Goal: Task Accomplishment & Management: Manage account settings

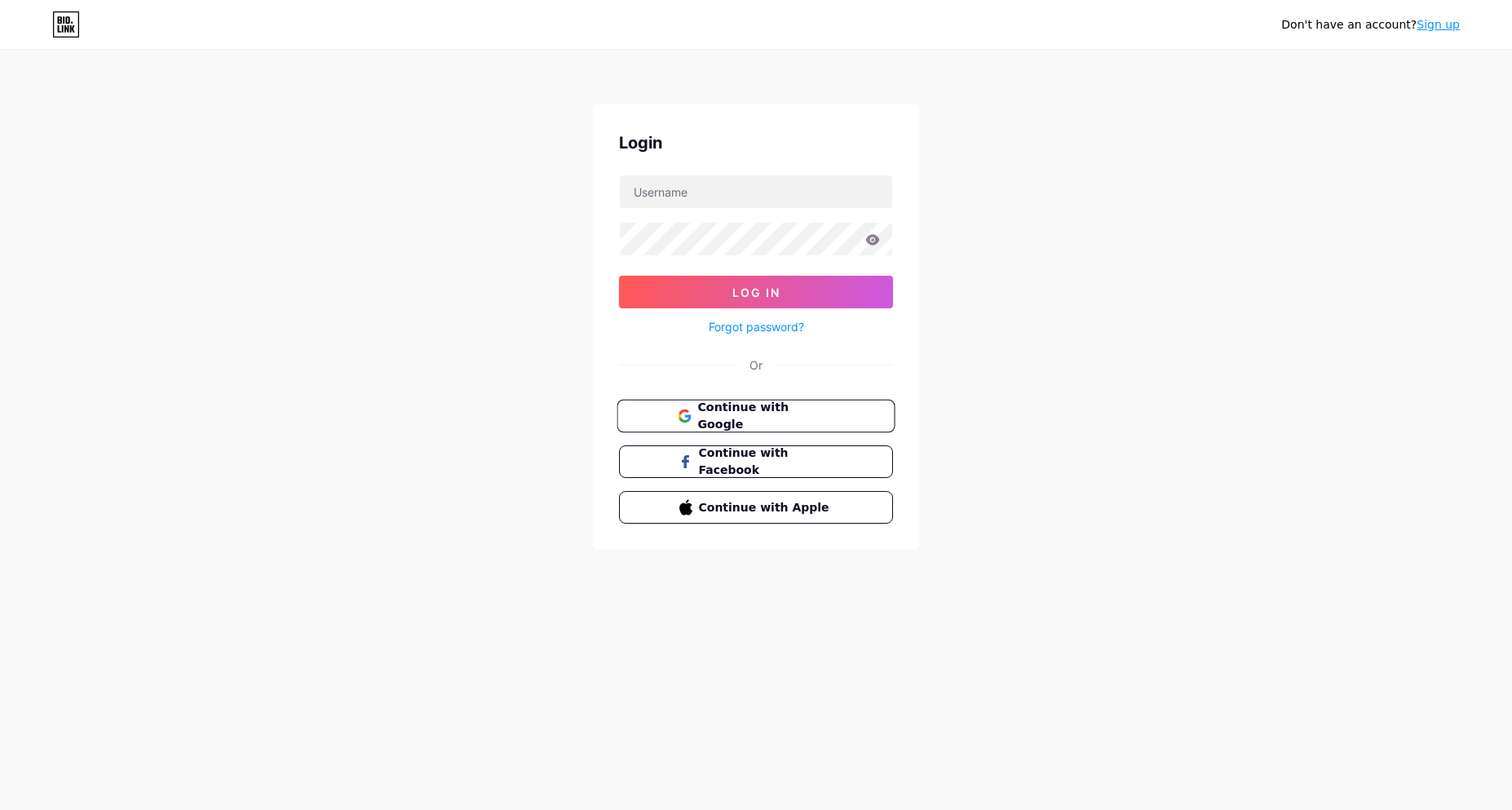
click at [759, 422] on span "Continue with Google" at bounding box center [765, 416] width 136 height 35
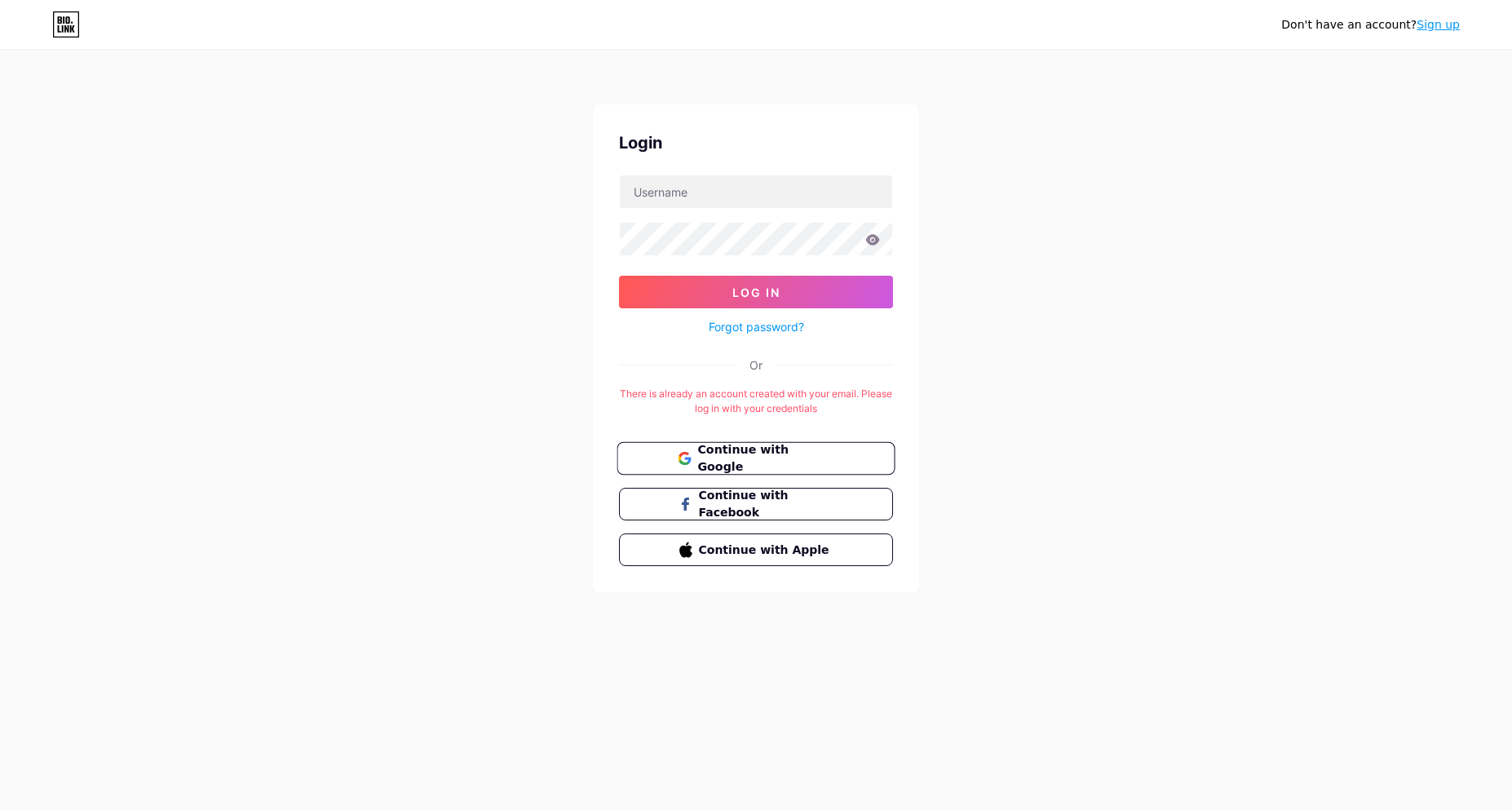
click at [812, 464] on span "Continue with Google" at bounding box center [765, 458] width 136 height 35
click at [737, 194] on input "text" at bounding box center [756, 191] width 272 height 33
type input "mlcglobal.digital@gmail.com"
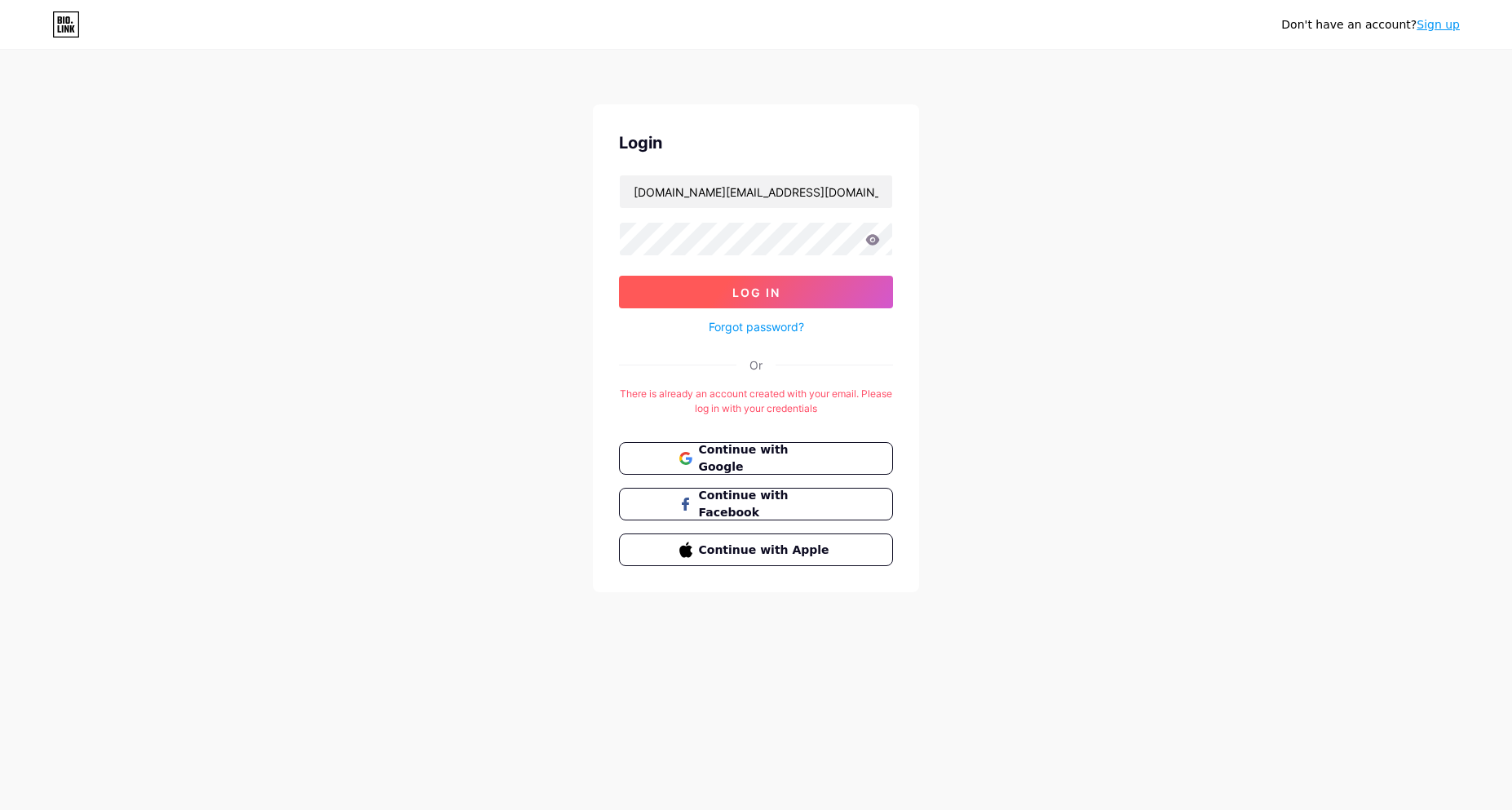
click at [759, 297] on span "Log In" at bounding box center [756, 292] width 48 height 14
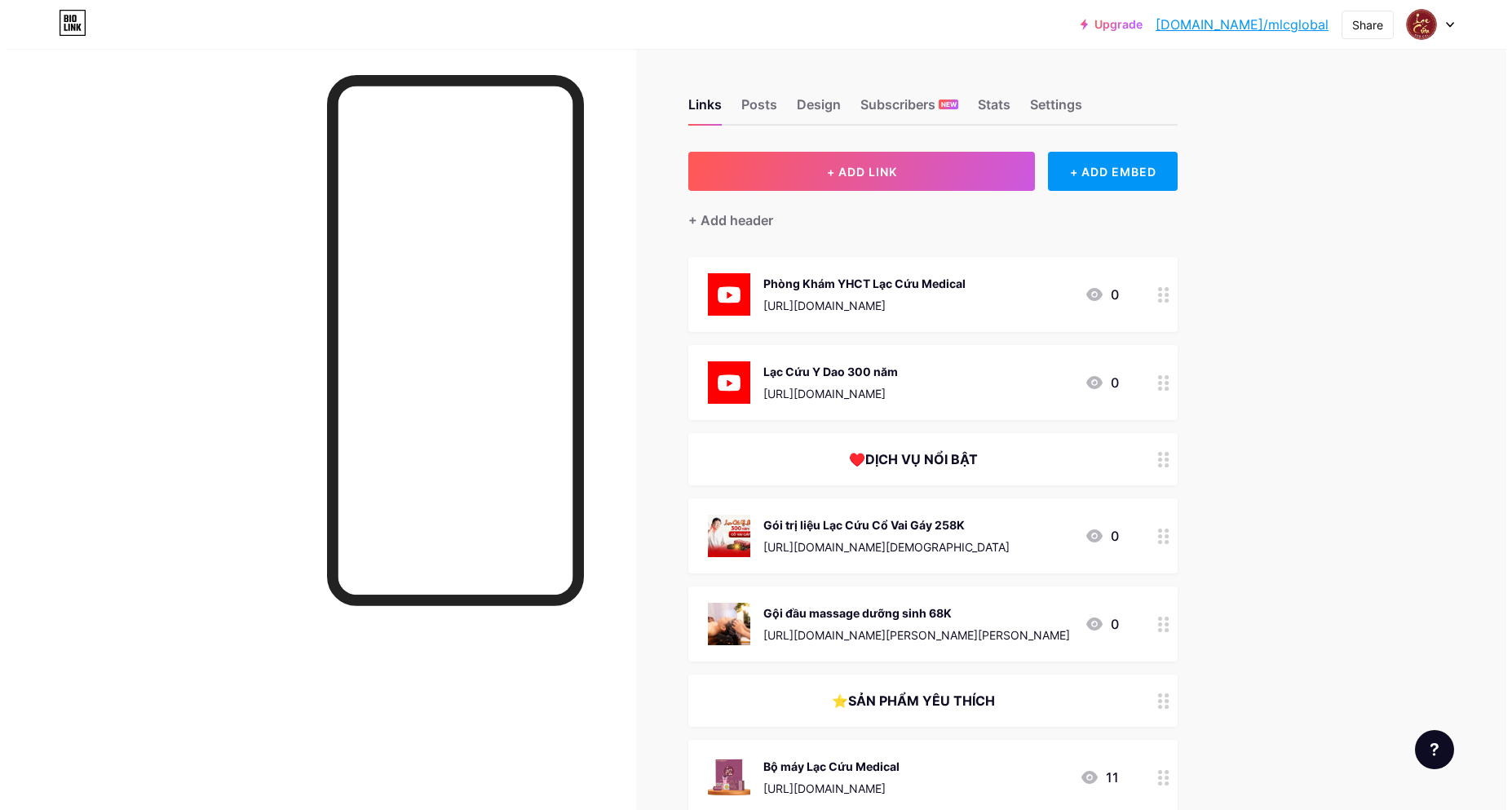
scroll to position [81, 0]
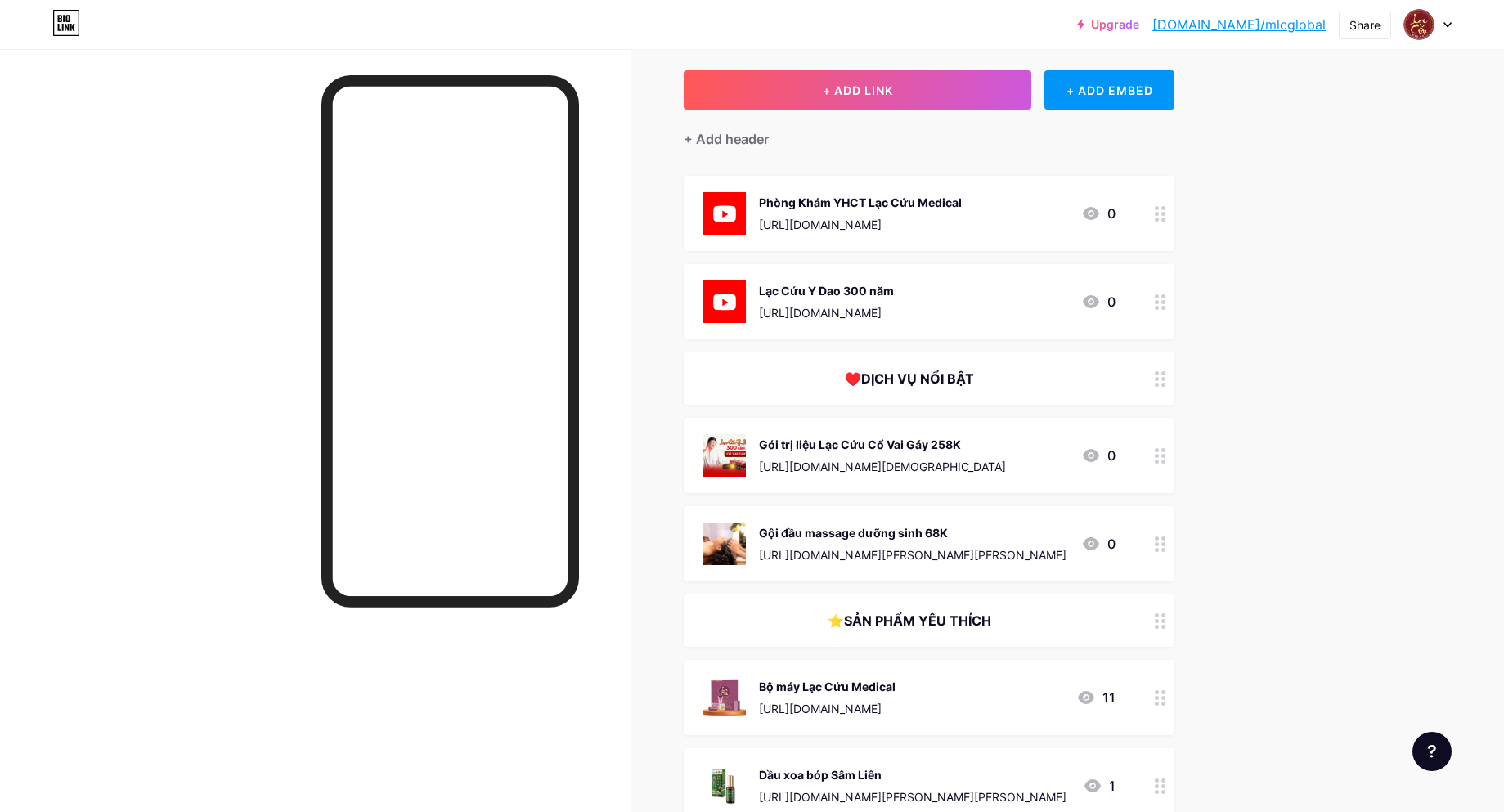
click at [1166, 460] on circle at bounding box center [1164, 461] width 4 height 4
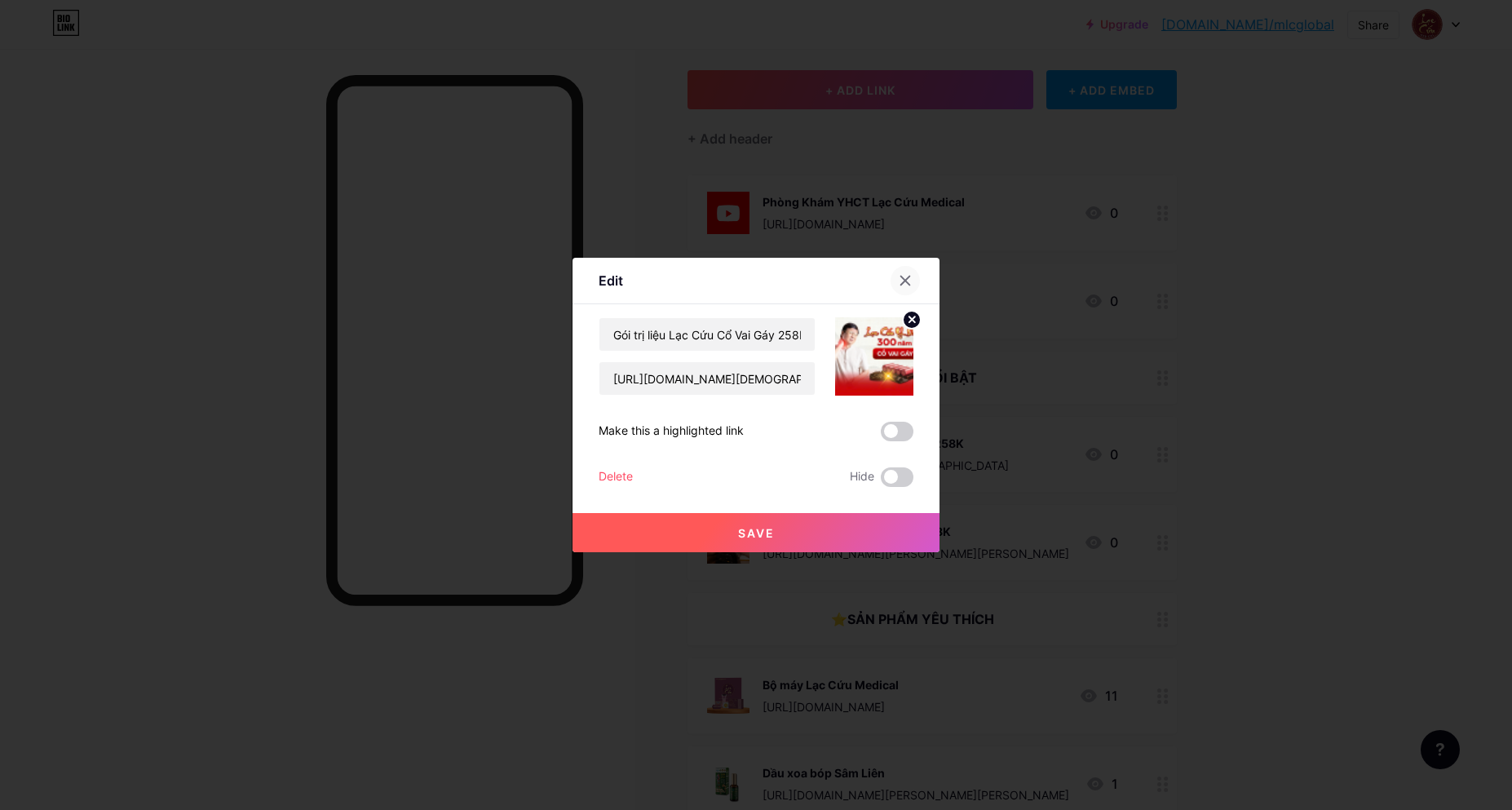
click at [901, 280] on icon at bounding box center [906, 281] width 9 height 9
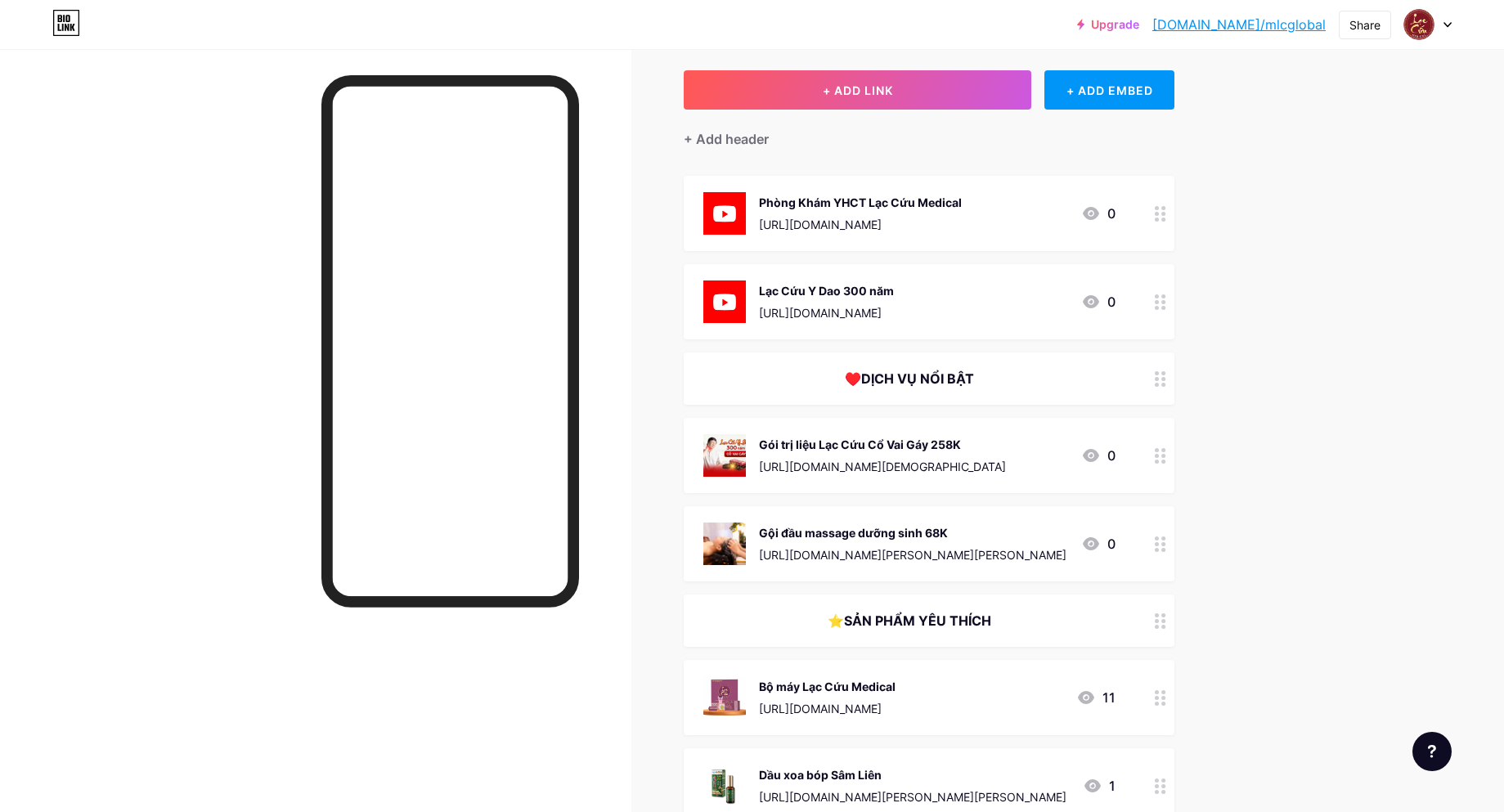
click at [1166, 537] on icon at bounding box center [1159, 545] width 12 height 16
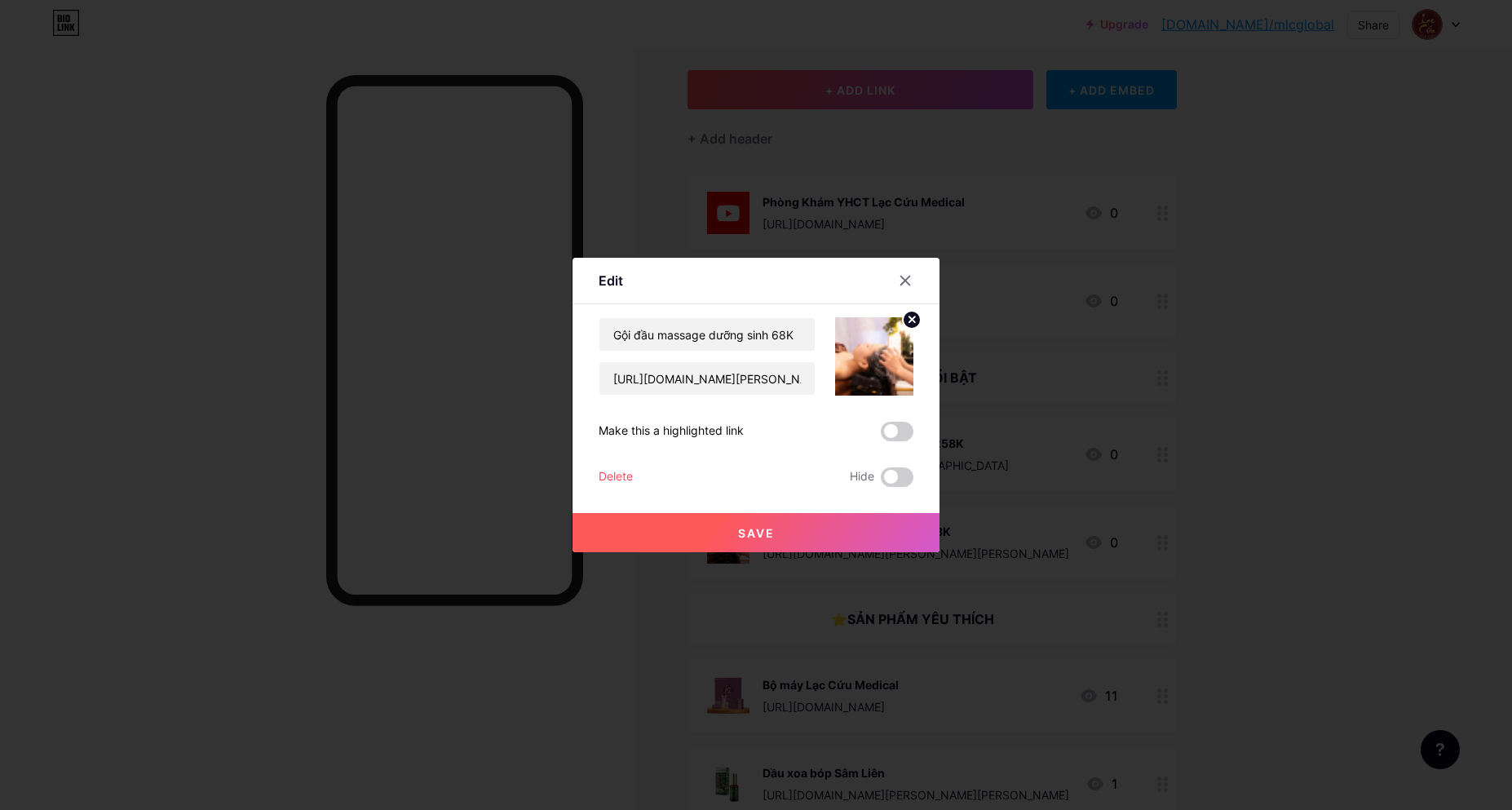
click at [610, 464] on div "Gội đầu massage dưỡng sinh 68K https://mlcglobal.vn/goi-dau-duong-sinh-thao-duo…" at bounding box center [756, 402] width 315 height 170
click at [610, 467] on div "Delete" at bounding box center [616, 477] width 34 height 19
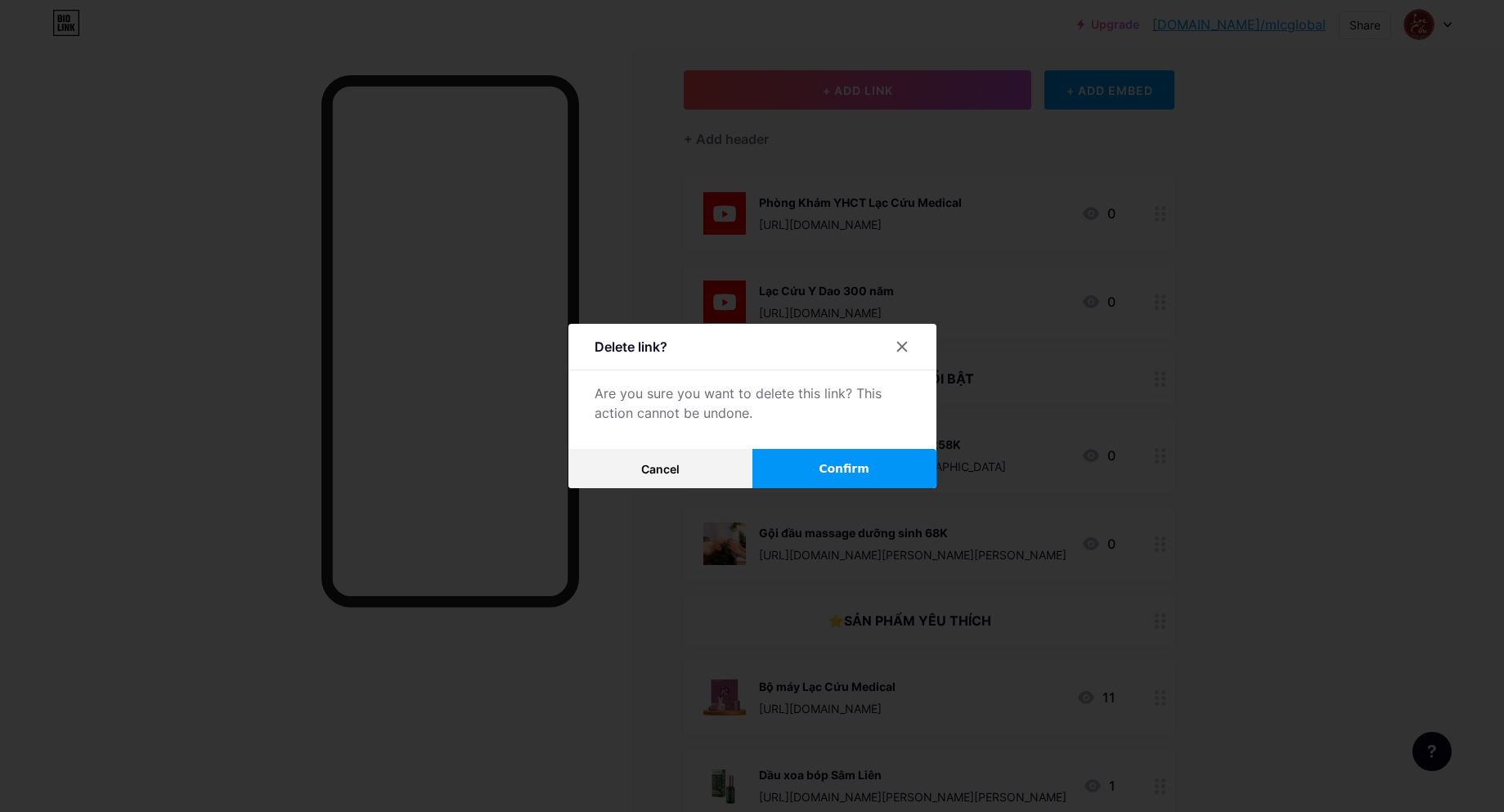
click at [811, 483] on button "Confirm" at bounding box center [844, 468] width 184 height 39
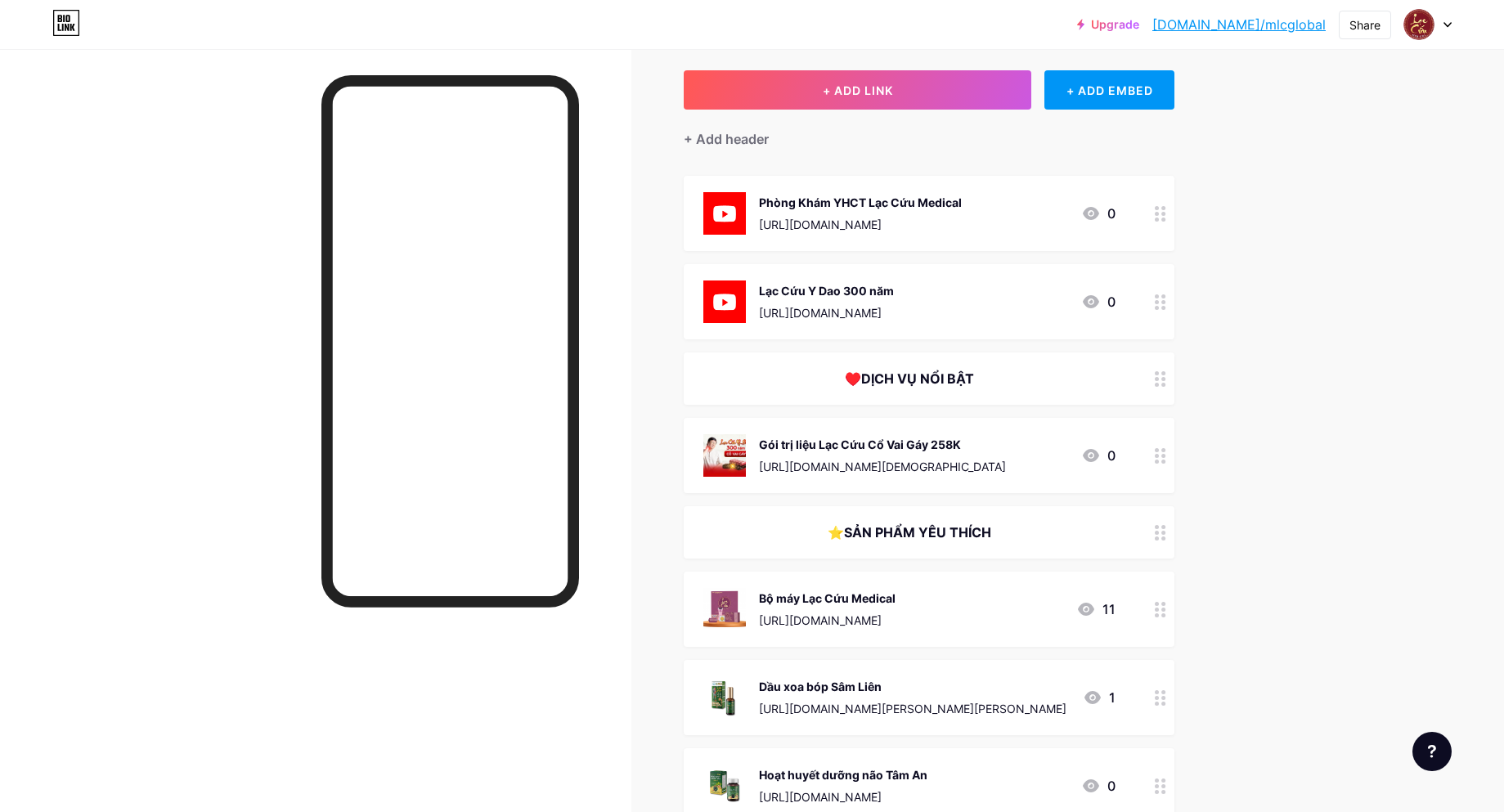
click at [1172, 451] on div at bounding box center [1159, 455] width 27 height 75
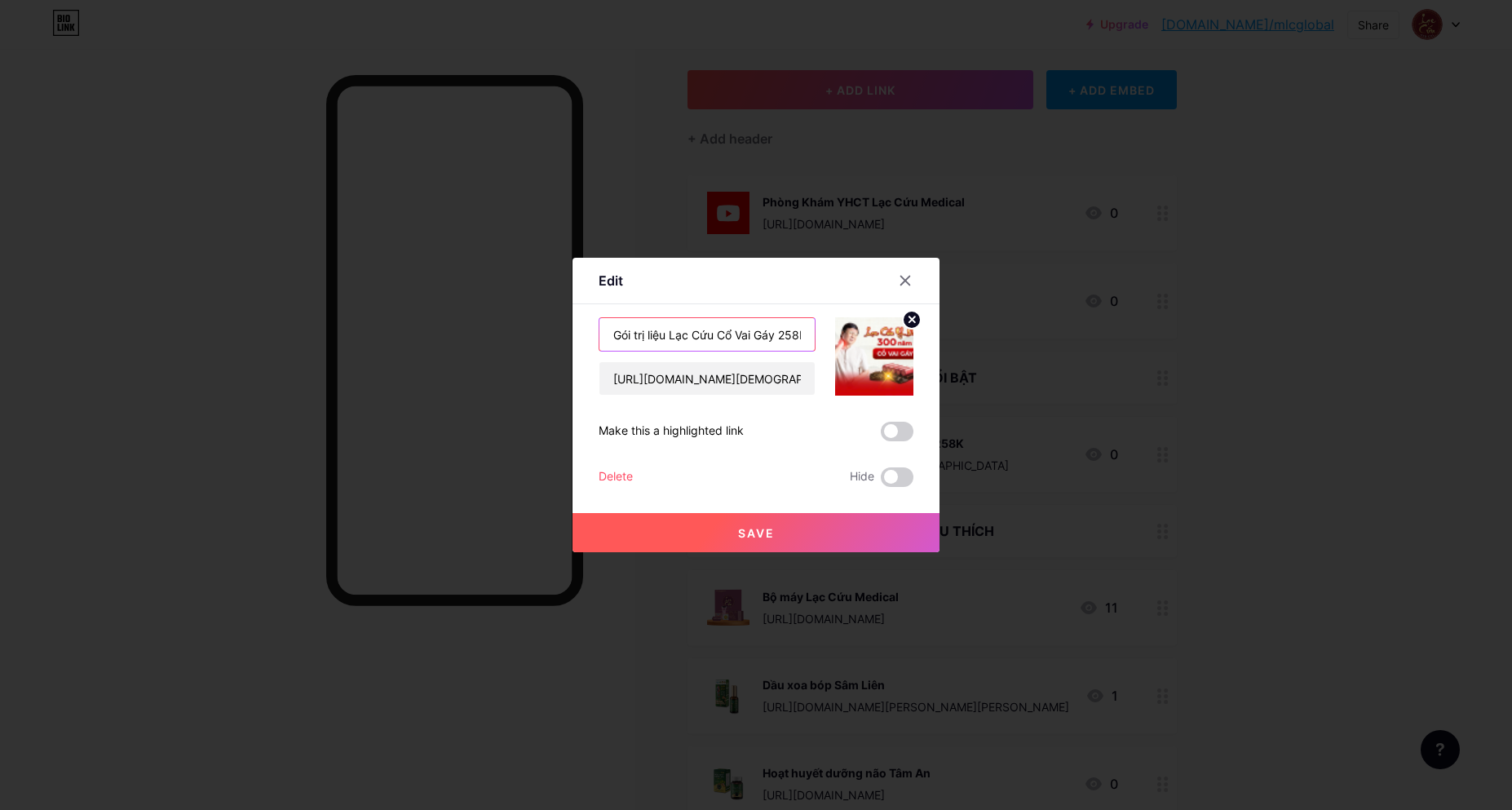
click at [719, 334] on input "Gói trị liệu Lạc Cứu Cổ Vai Gáy 258K" at bounding box center [707, 334] width 216 height 33
drag, startPoint x: 610, startPoint y: 333, endPoint x: 794, endPoint y: 337, distance: 184.0
click at [794, 337] on input "Gói trị liệu Lạc Cứu Cổ Vai Gáy 258K" at bounding box center [707, 334] width 216 height 33
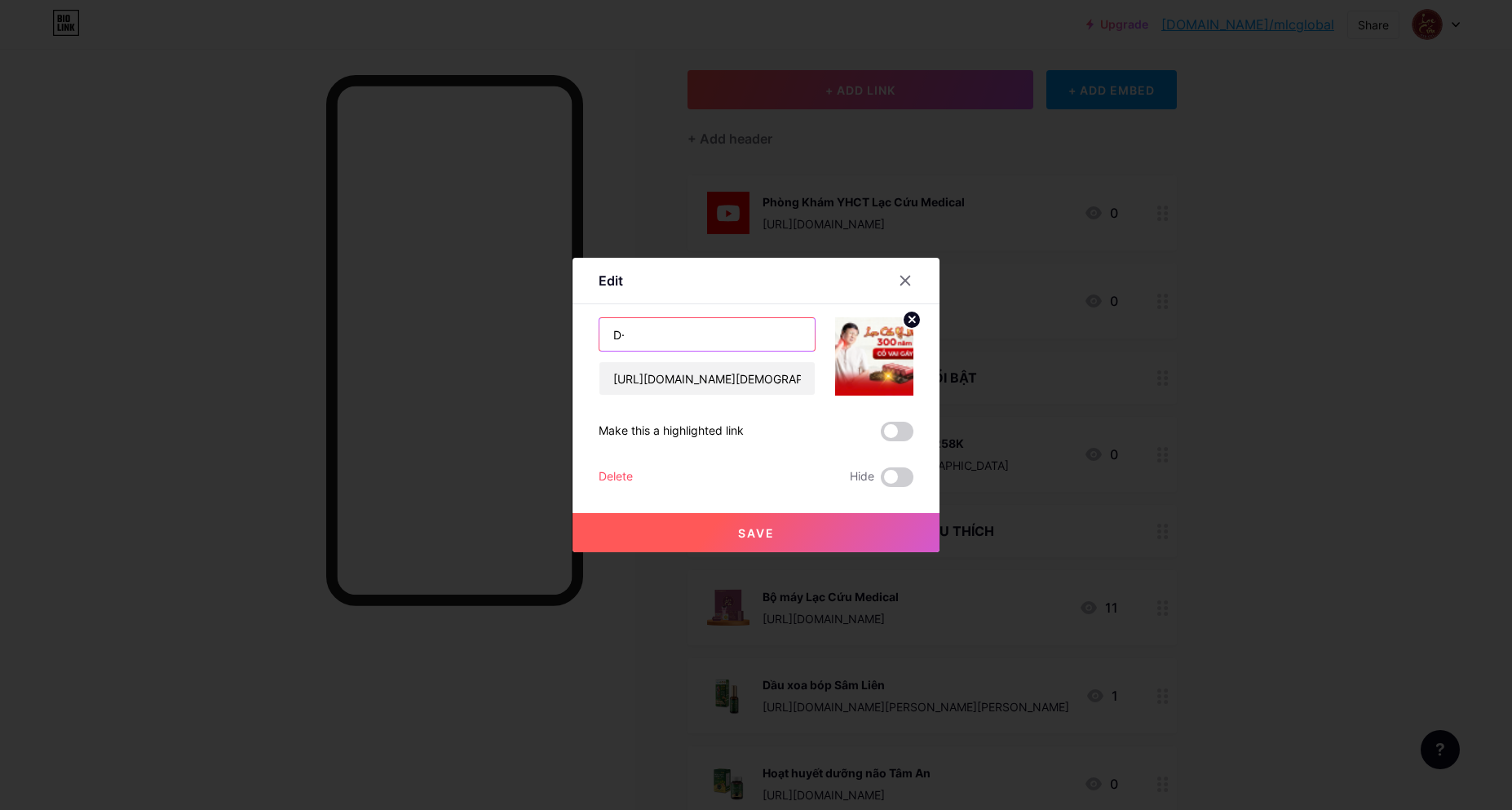
type input "D"
type input "Đ"
type input "S"
type input "C"
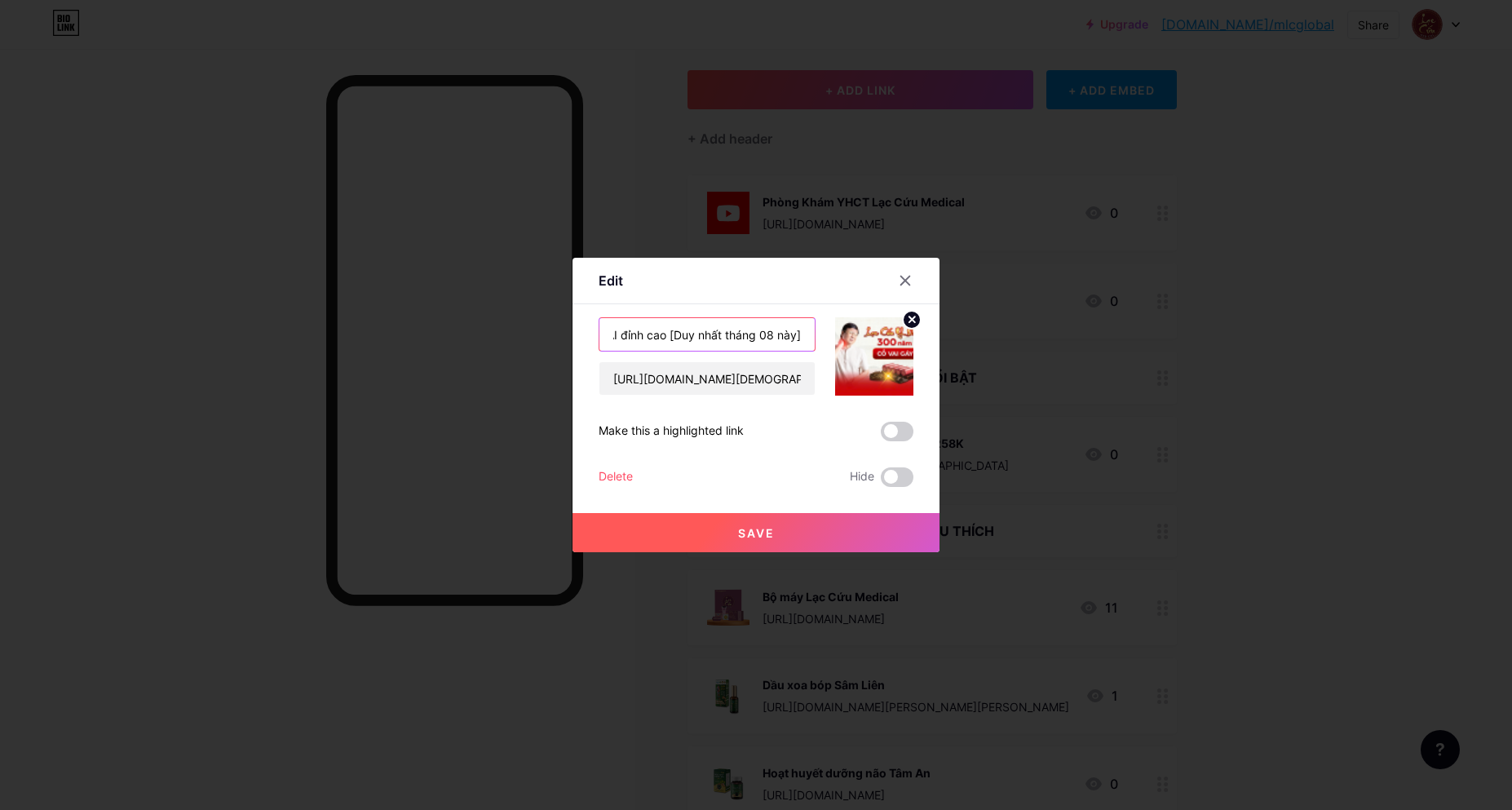
type input "Chuyên gia Trung Hoa & Công nghệ khám AI đỉnh cao [Duy nhất tháng 08 này]"
click at [705, 382] on input "https://mlcglobal.vn/dau-vai-co-gay-trai-nghiem-lac-cuu-y-dao-300-nam/" at bounding box center [707, 378] width 216 height 33
paste input "lac-cuu-medical-ra-mat-5-lieu-phap-cham-soc-suc-khoe"
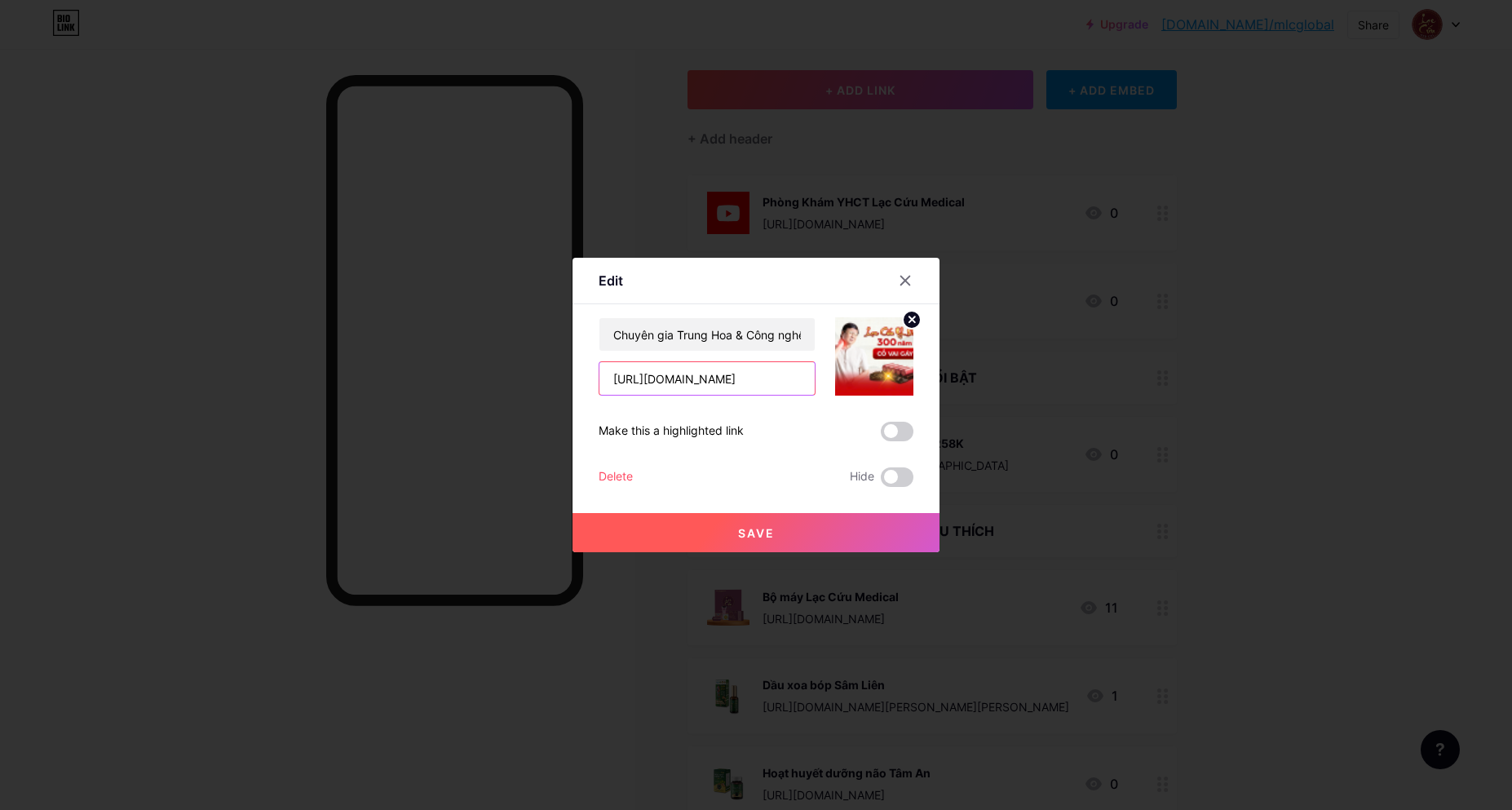
type input "[URL][DOMAIN_NAME]"
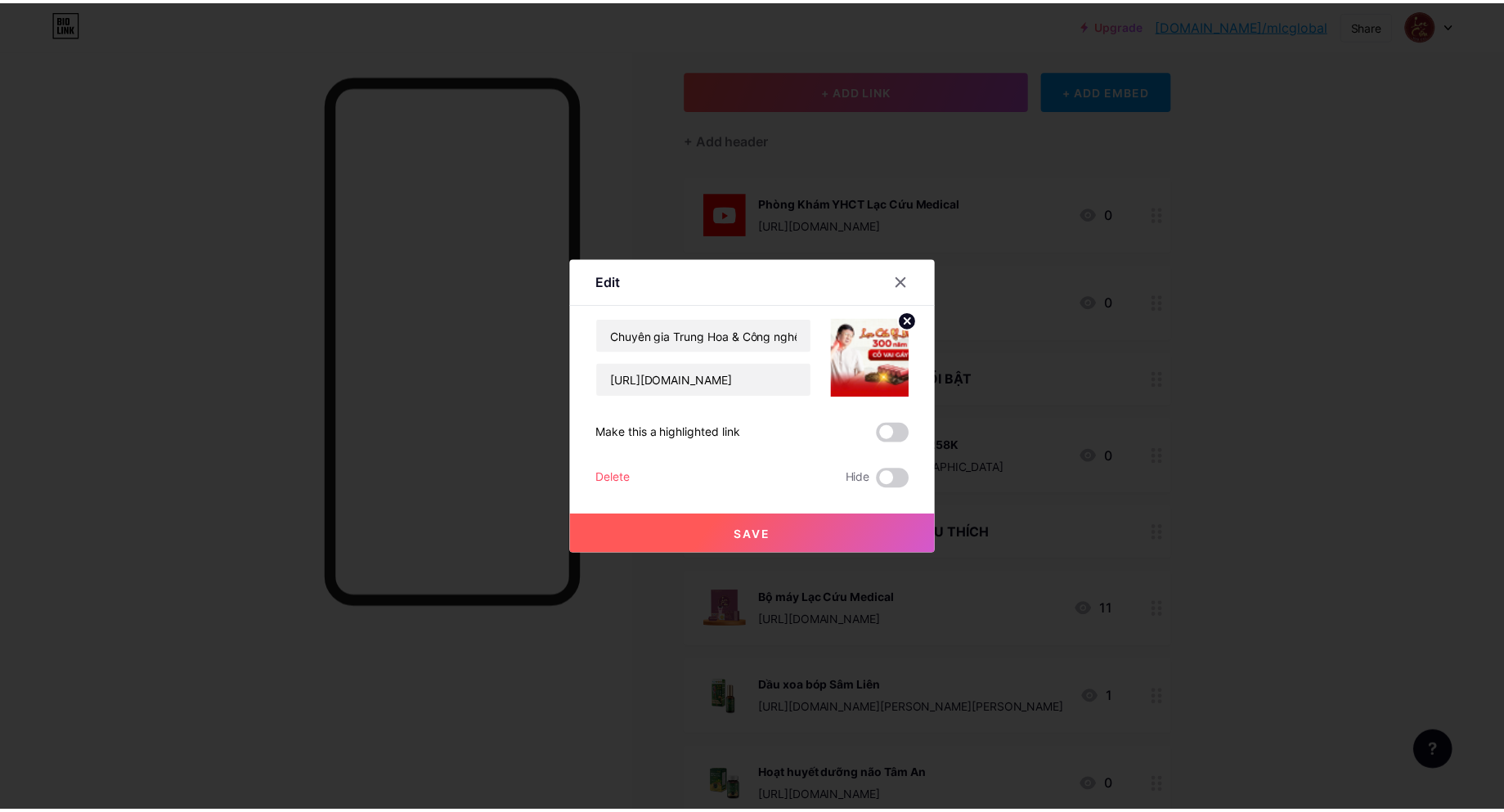
scroll to position [0, 0]
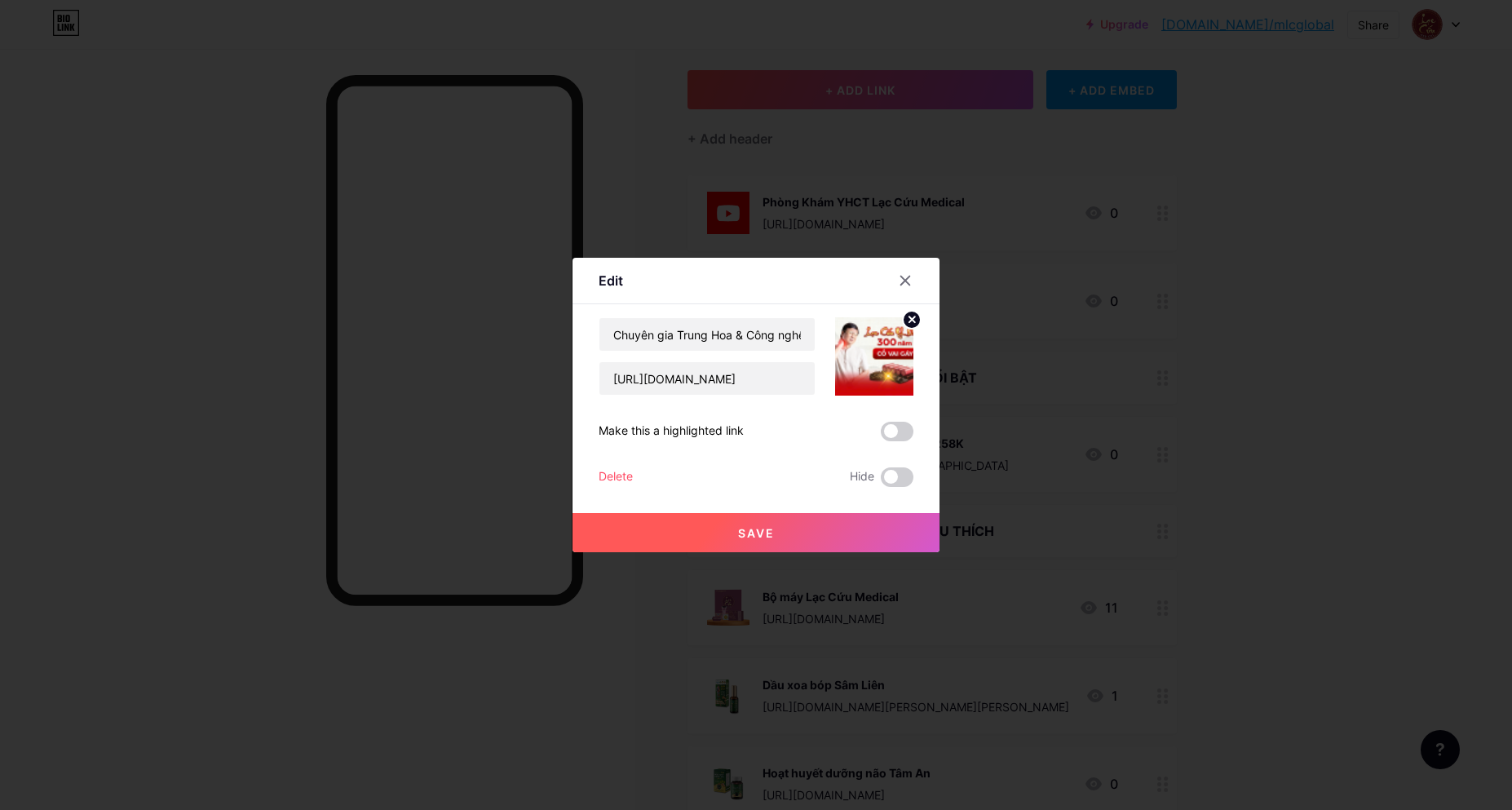
click at [903, 318] on circle at bounding box center [912, 320] width 18 height 18
click at [868, 353] on rect at bounding box center [871, 345] width 27 height 26
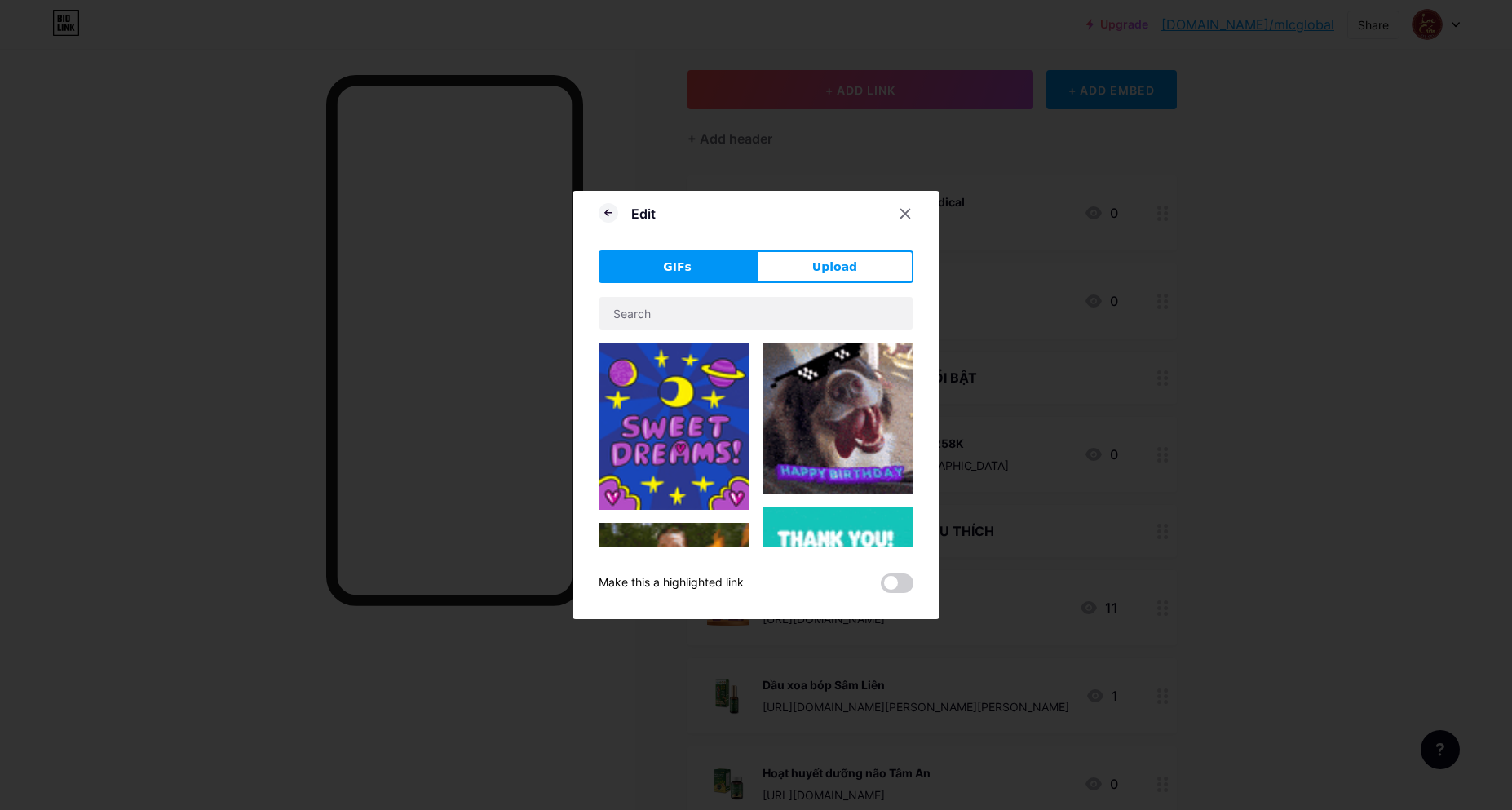
click at [861, 263] on button "Upload" at bounding box center [835, 266] width 157 height 33
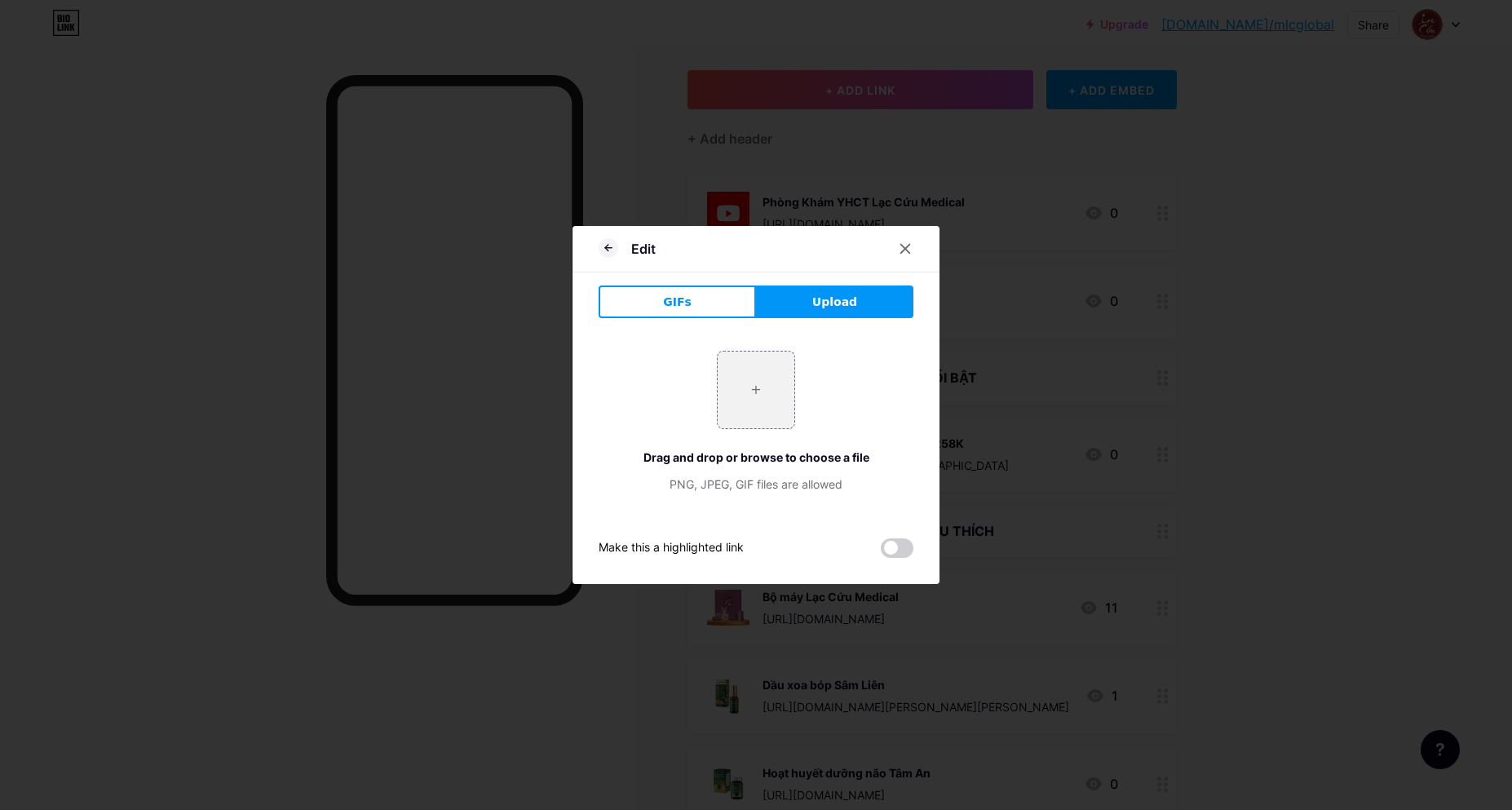
click at [824, 310] on span "Upload" at bounding box center [834, 301] width 45 height 17
click at [779, 383] on input "file" at bounding box center [756, 390] width 77 height 77
type input "C:\fakepath\thư mời.jpg"
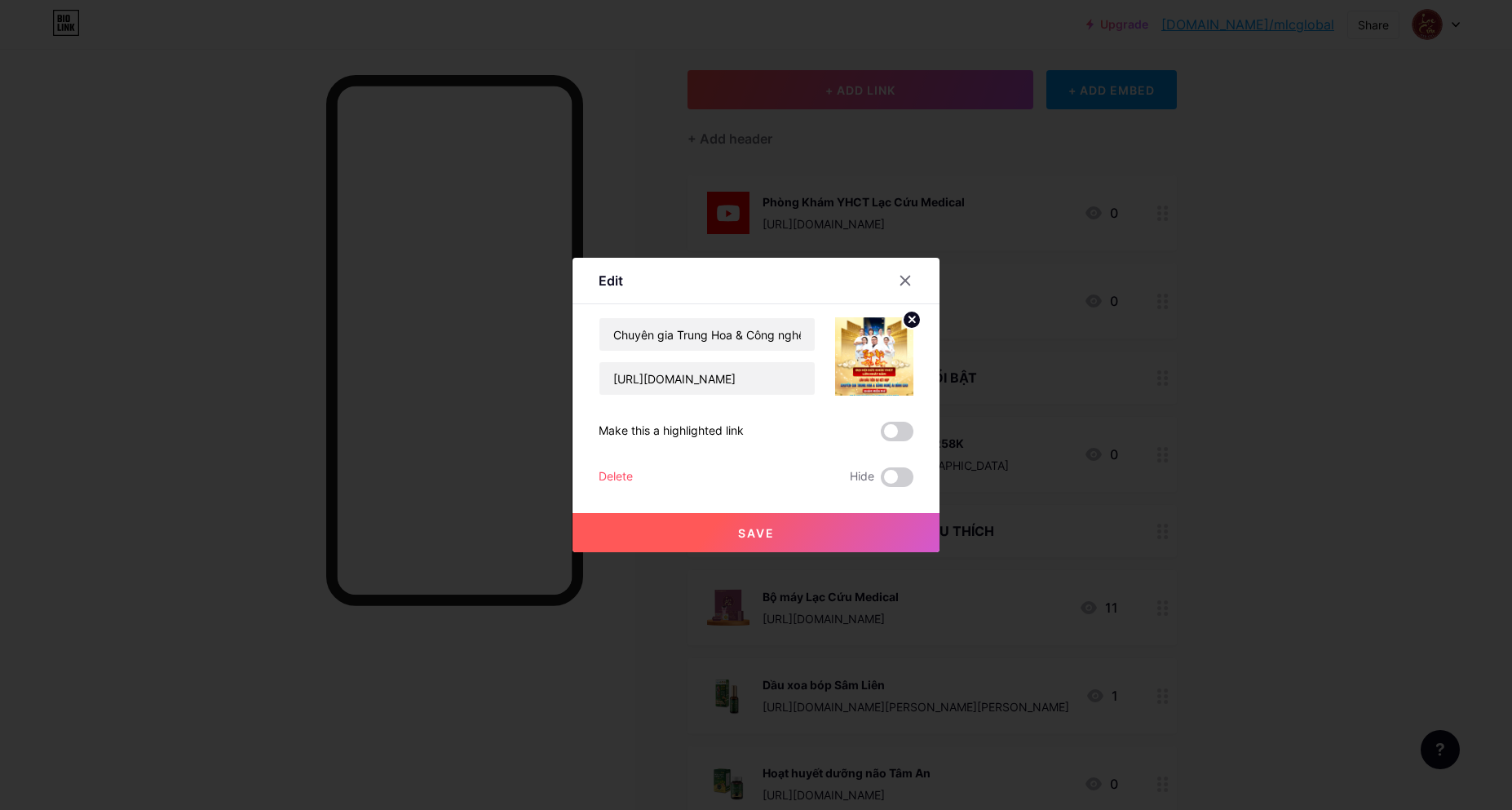
click at [818, 541] on button "Save" at bounding box center [756, 533] width 367 height 39
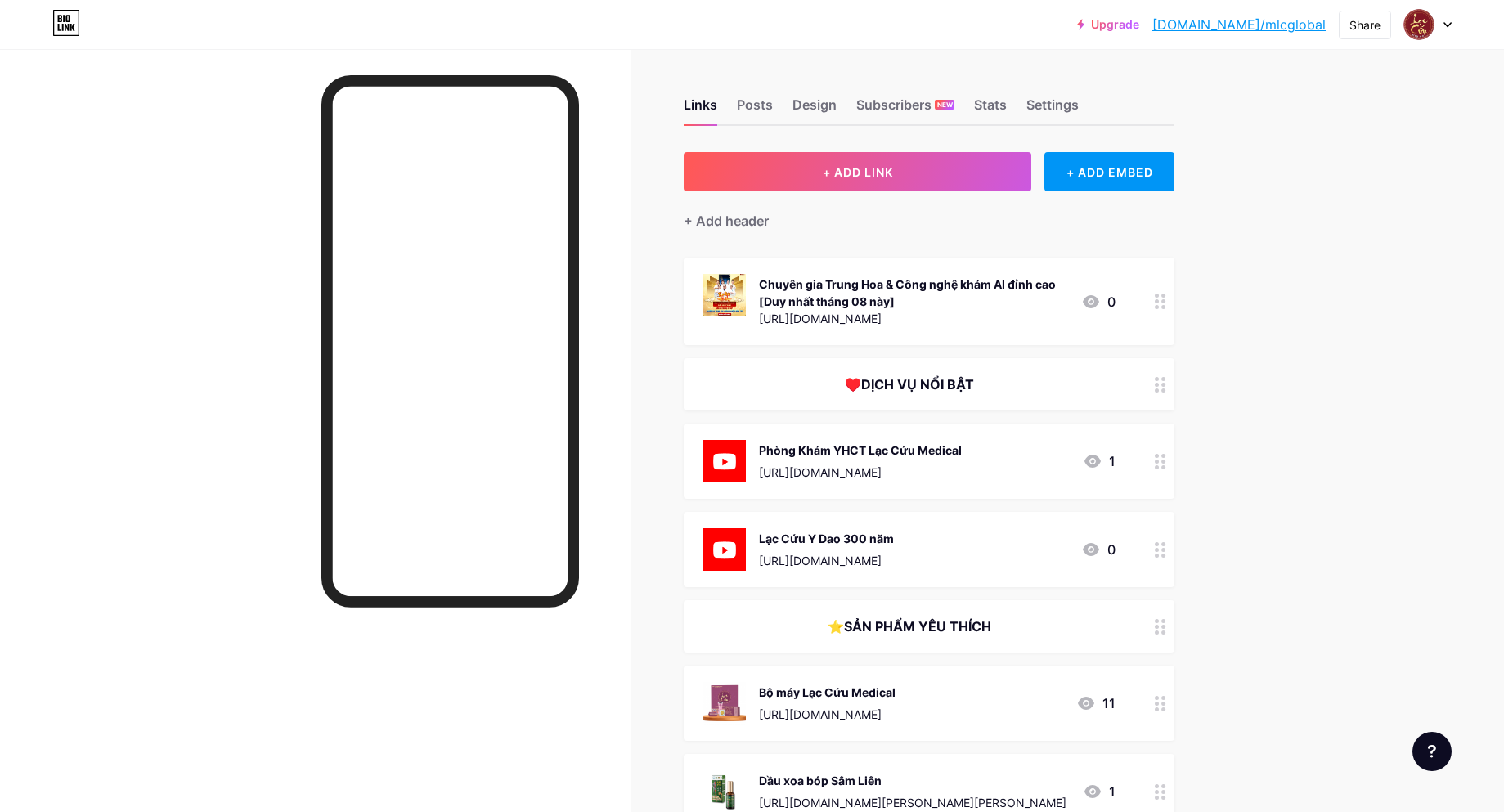
click at [972, 377] on div "♥️DỊCH VỤ NỔI BẬT" at bounding box center [909, 384] width 412 height 19
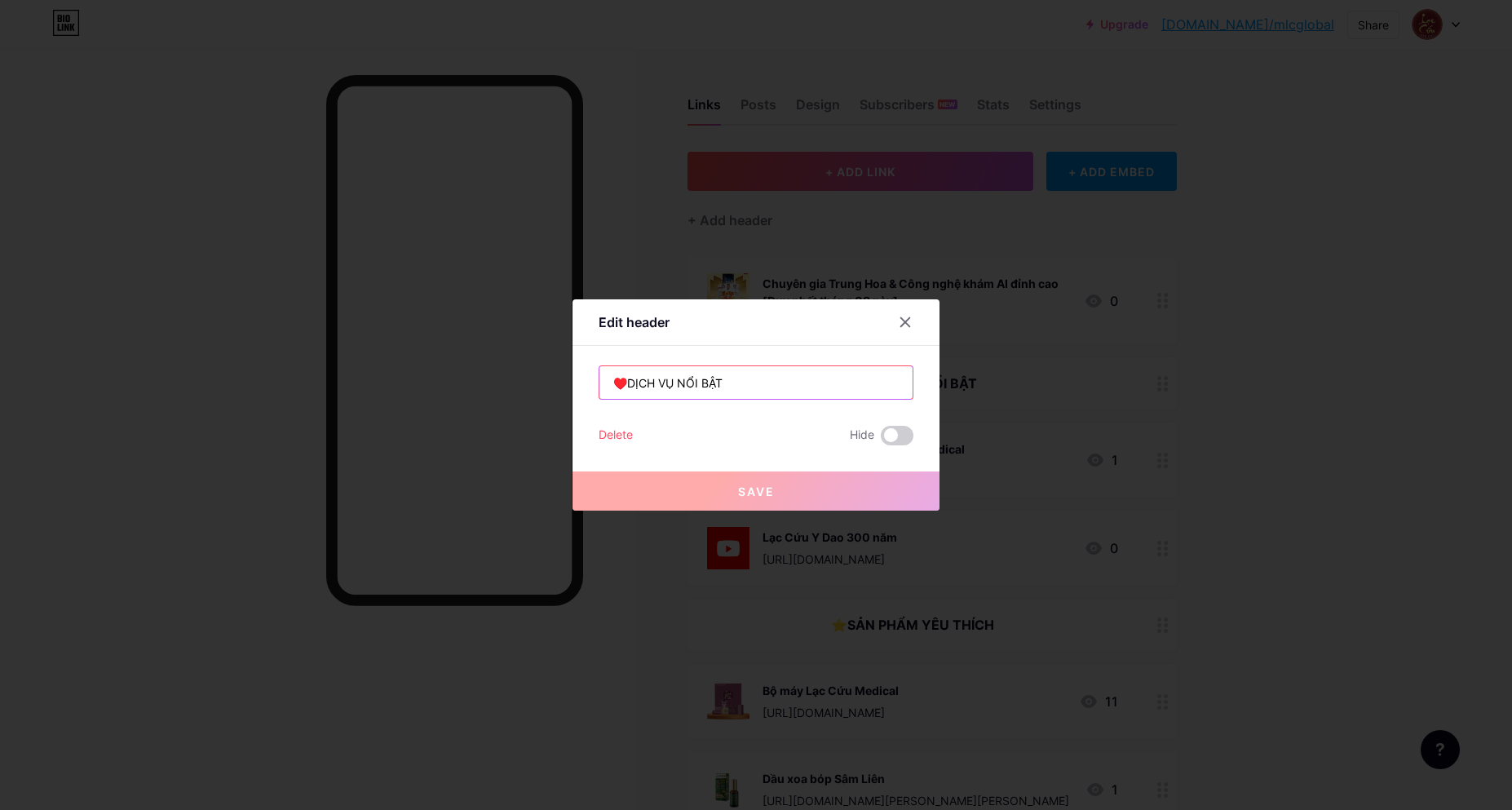
click at [703, 378] on input "♥️DỊCH VỤ NỔI BẬT" at bounding box center [756, 382] width 313 height 33
drag, startPoint x: 627, startPoint y: 387, endPoint x: 771, endPoint y: 382, distance: 144.1
click at [771, 382] on input "♥️DỊCH VỤ NỔI BẬT" at bounding box center [756, 382] width 313 height 33
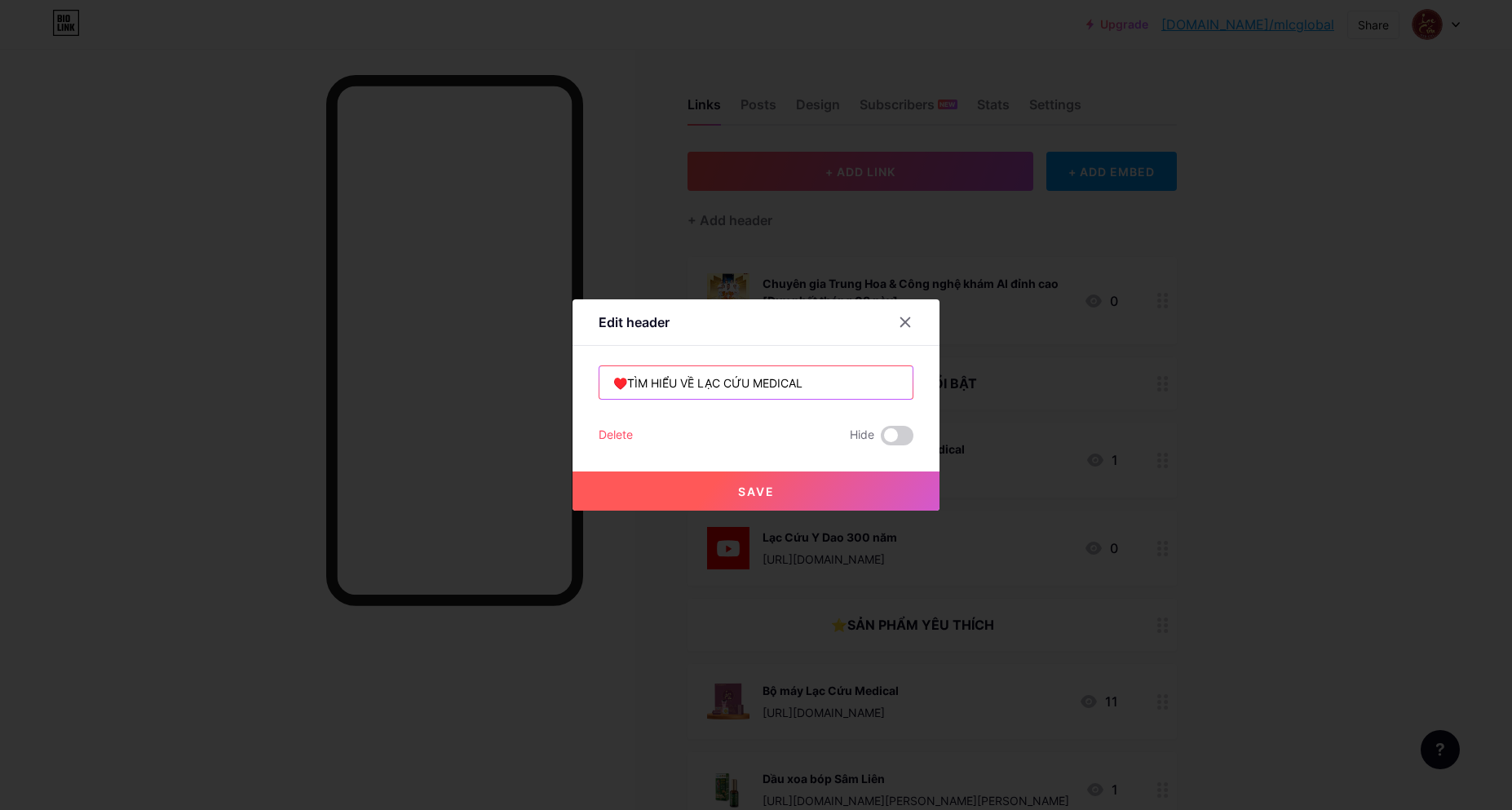
type input "♥️TÌM HIỂU VỀ LẠC CỨU MEDICAL"
click at [757, 485] on span "Save" at bounding box center [756, 491] width 37 height 14
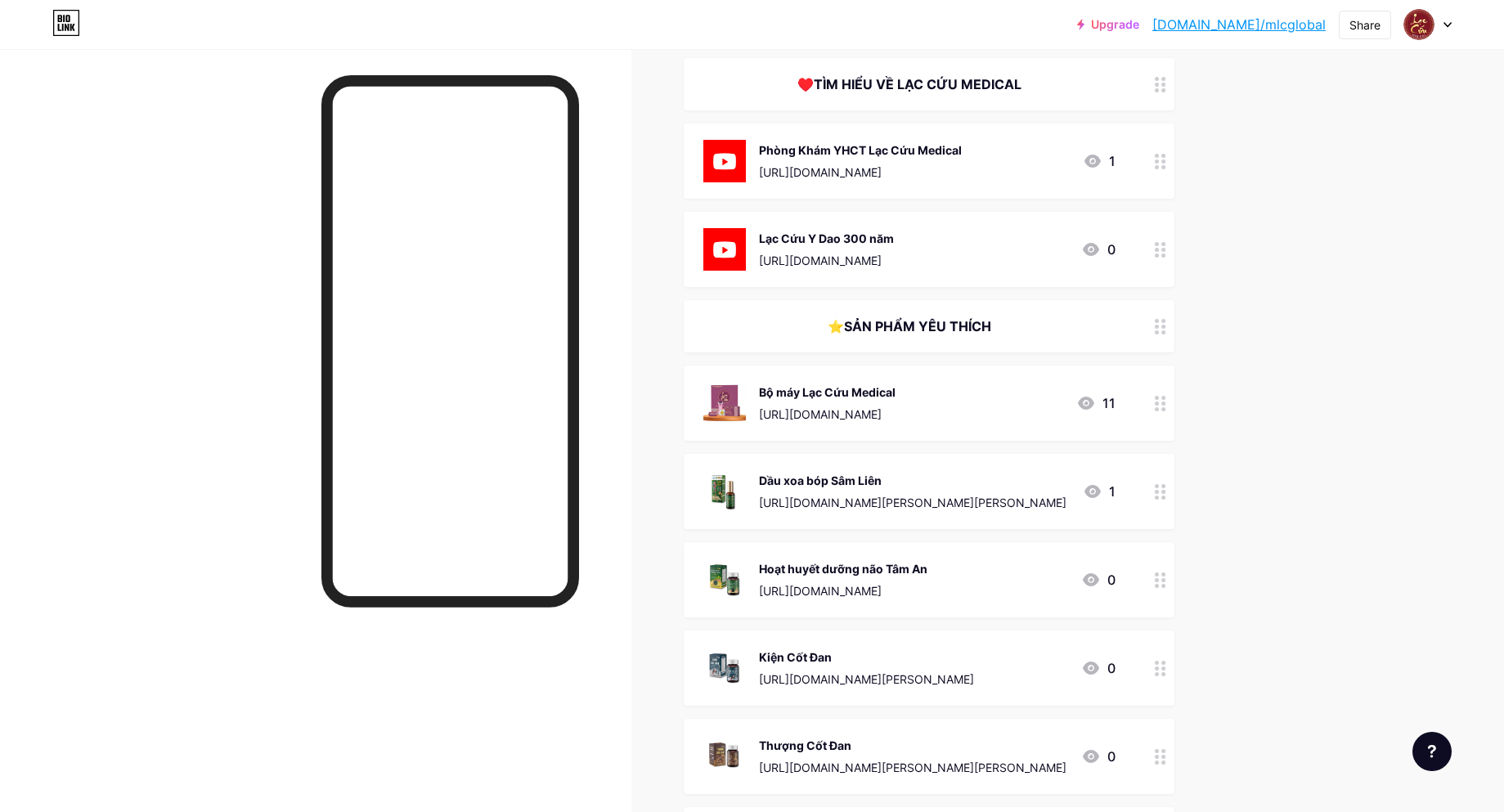
scroll to position [81, 0]
